Goal: Navigation & Orientation: Find specific page/section

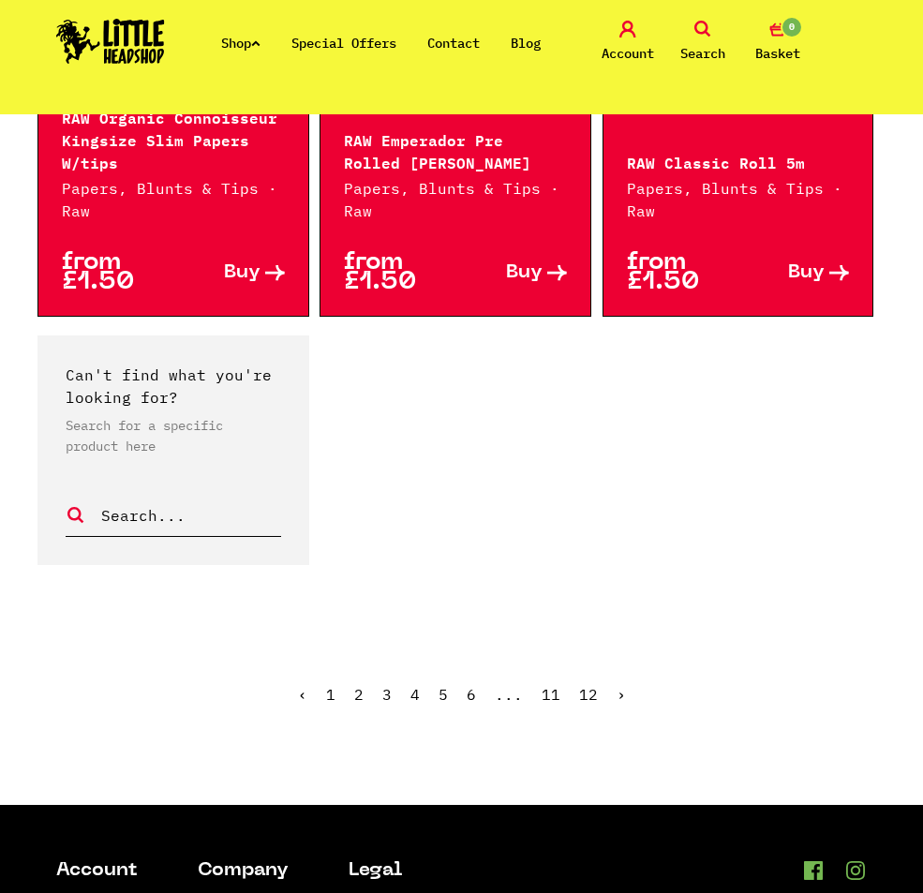
scroll to position [4085, 0]
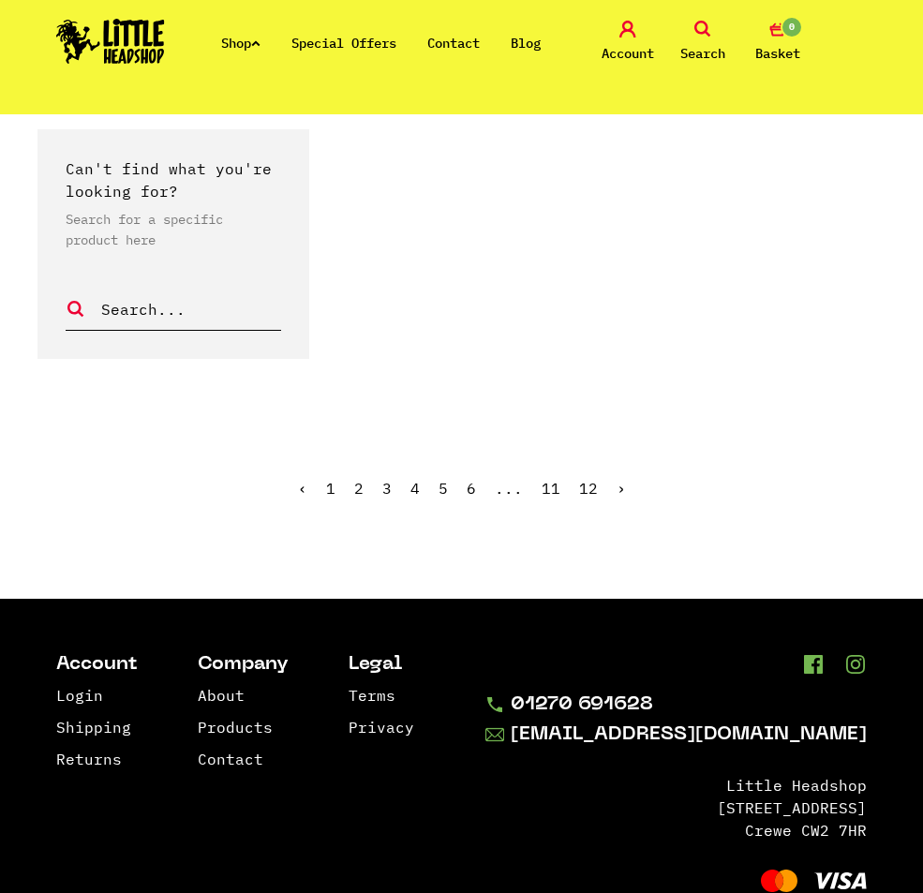
click at [487, 462] on ul "‹ 1 2 3 4 5 6 ... 11 12 ›" at bounding box center [462, 502] width 886 height 81
click at [585, 462] on ul "‹ 1 2 3 4 5 6 ... 11 12 ›" at bounding box center [462, 502] width 886 height 81
click at [585, 479] on link "12" at bounding box center [588, 488] width 19 height 19
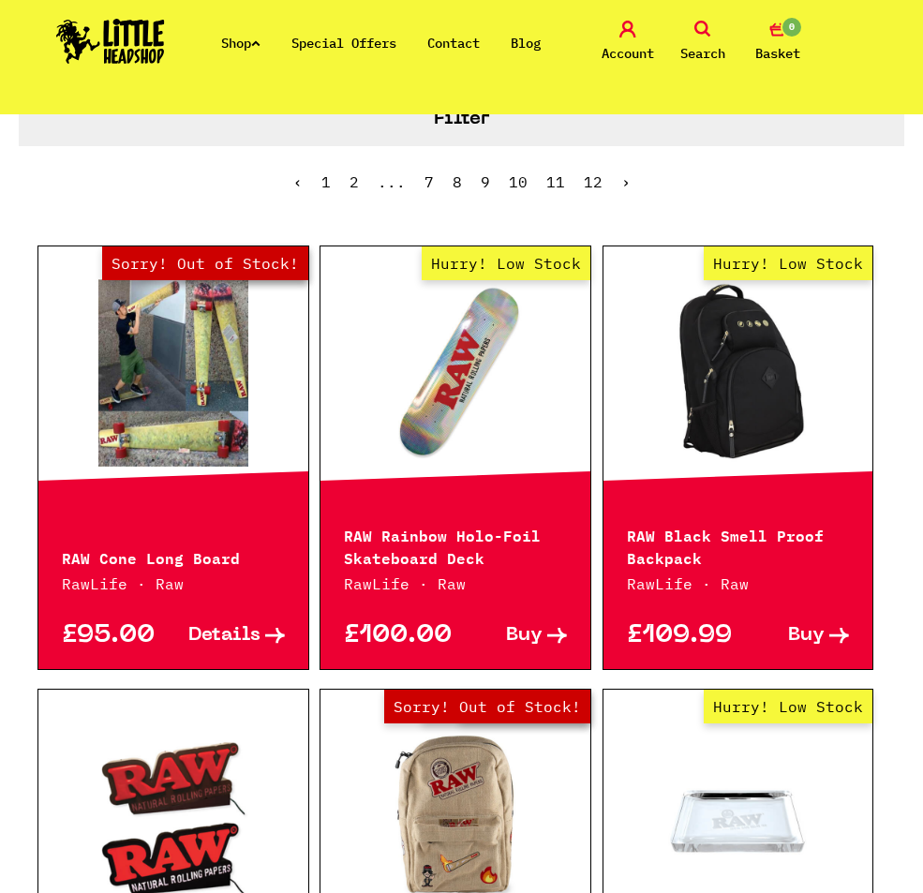
drag, startPoint x: 449, startPoint y: 172, endPoint x: 556, endPoint y: 295, distance: 163.5
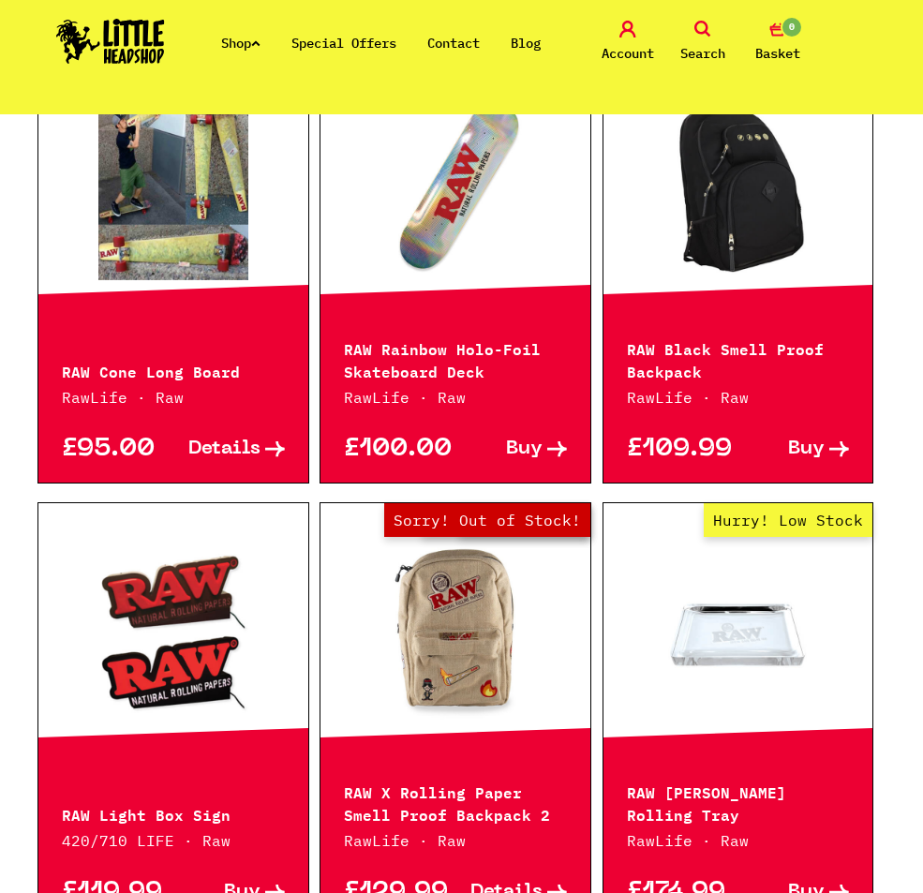
click at [556, 295] on div "Hurry! Low Stock" at bounding box center [456, 186] width 270 height 253
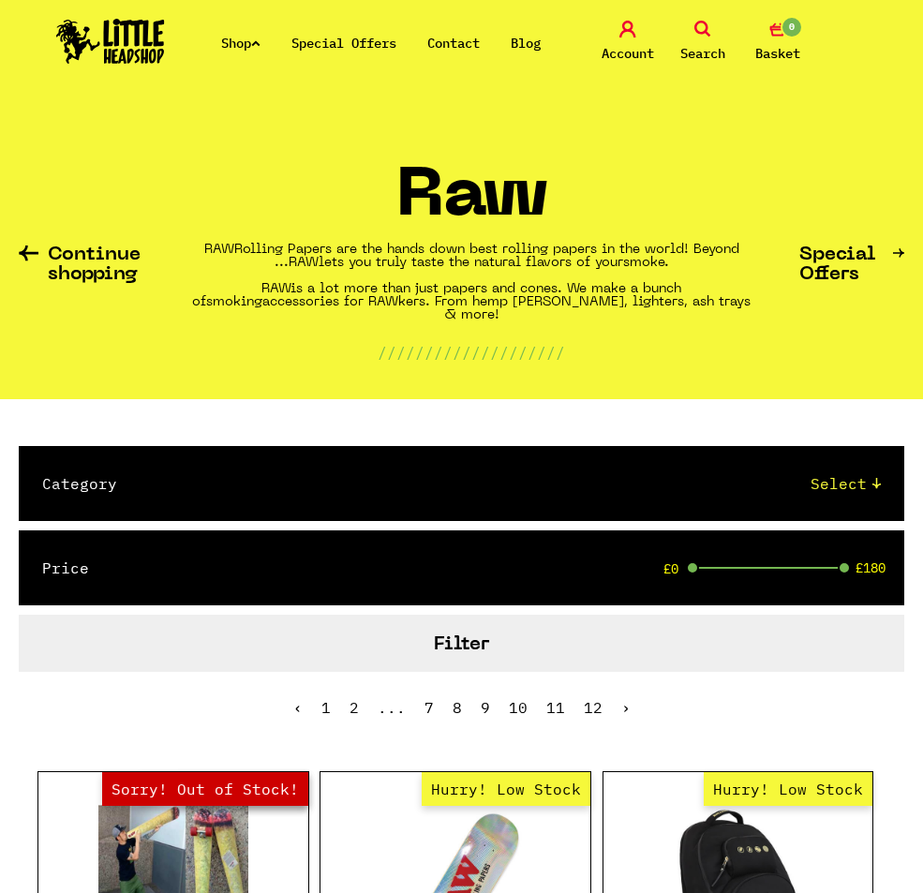
click at [604, 269] on strong "lets you truly taste the natural flavors of your" at bounding box center [471, 263] width 305 height 12
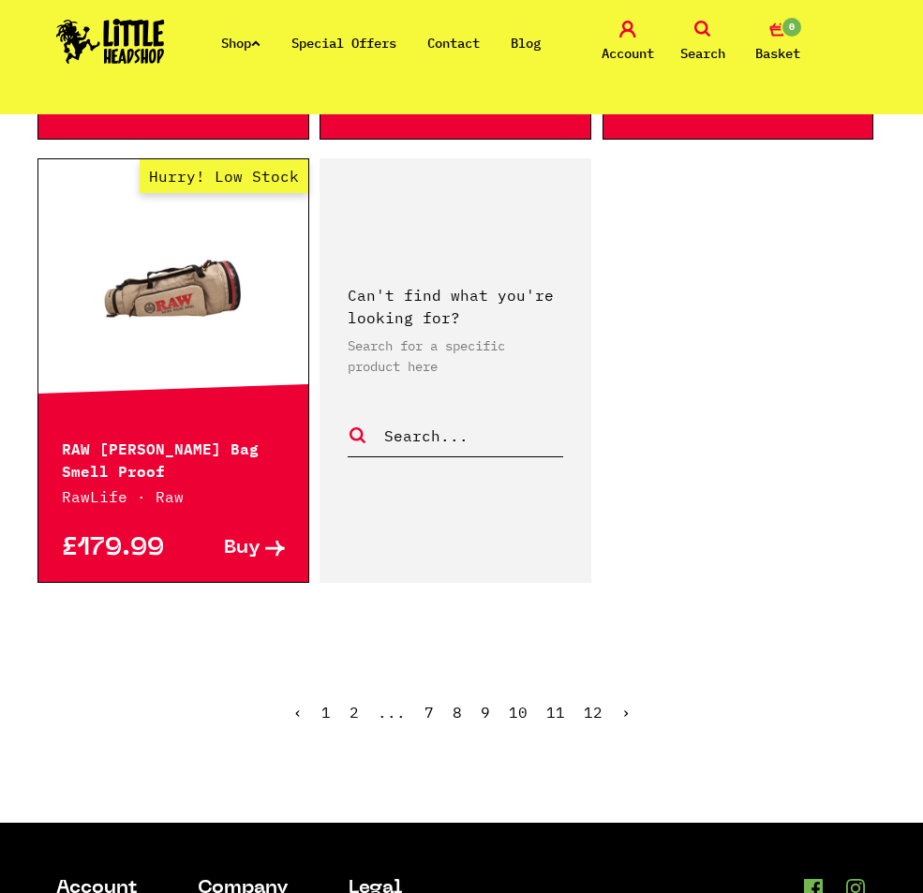
scroll to position [1593, 0]
